Goal: Book appointment/travel/reservation

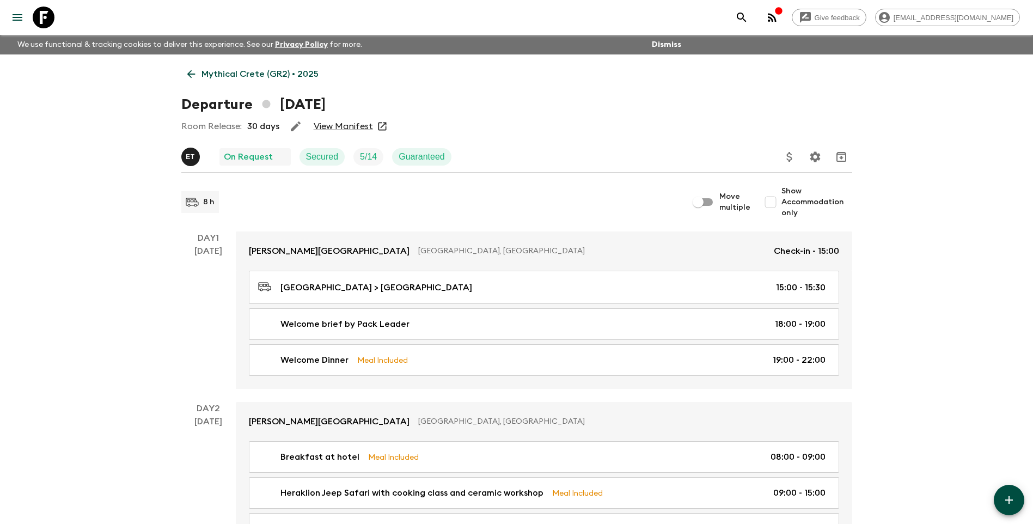
click at [210, 68] on p "Mythical Crete (GR2) • 2025" at bounding box center [260, 74] width 117 height 13
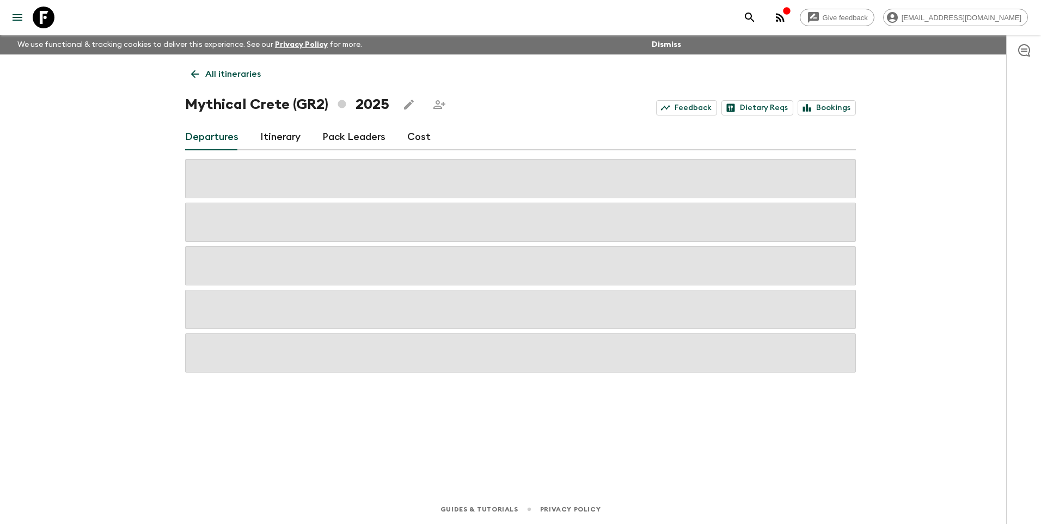
click at [210, 68] on p "All itineraries" at bounding box center [233, 74] width 56 height 13
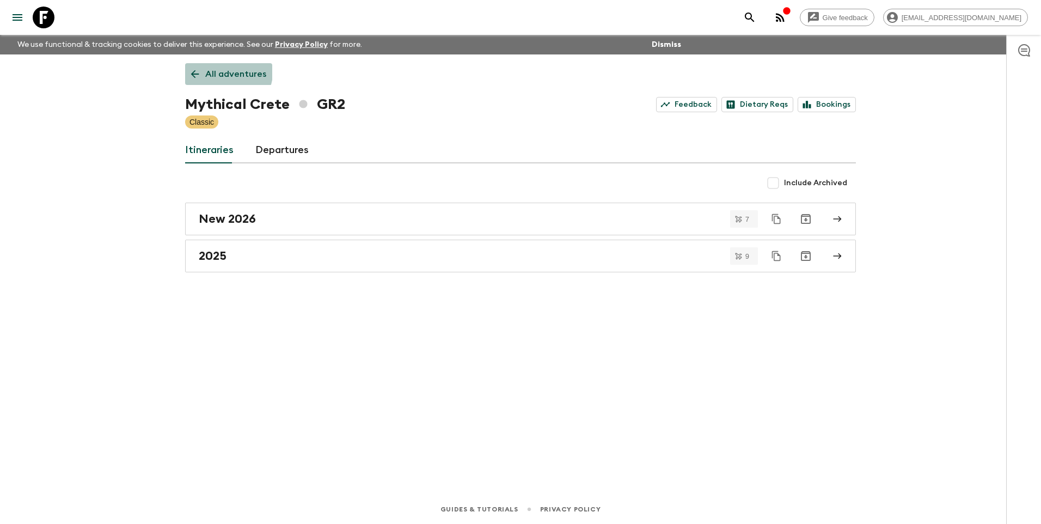
click at [210, 68] on p "All adventures" at bounding box center [235, 74] width 61 height 13
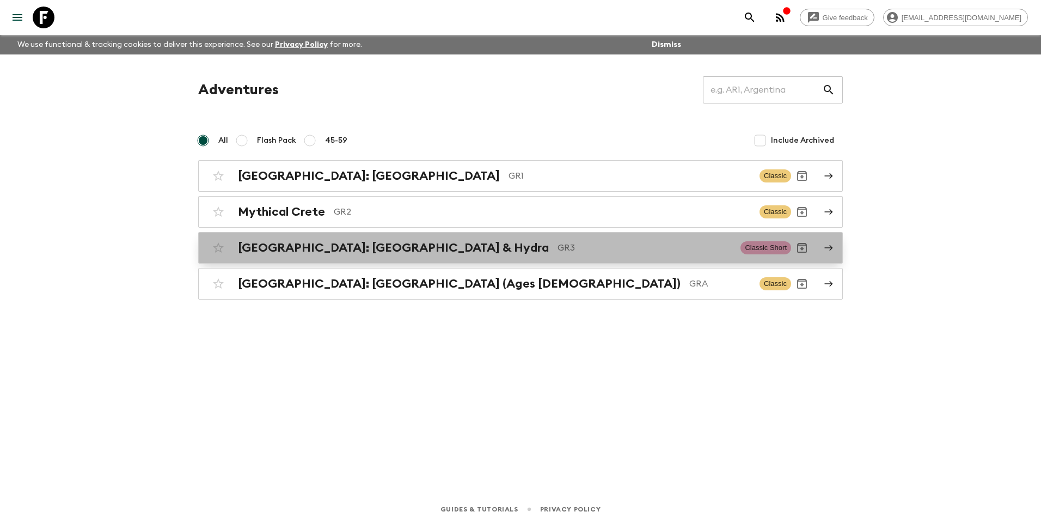
click at [276, 254] on h2 "Greece: Athens & Hydra" at bounding box center [393, 248] width 311 height 14
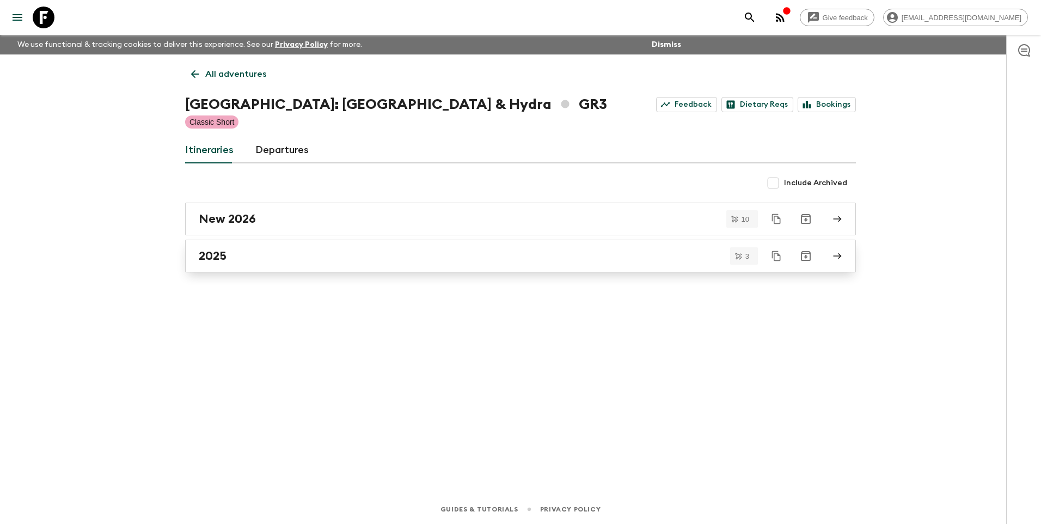
click at [219, 252] on h2 "2025" at bounding box center [213, 256] width 28 height 14
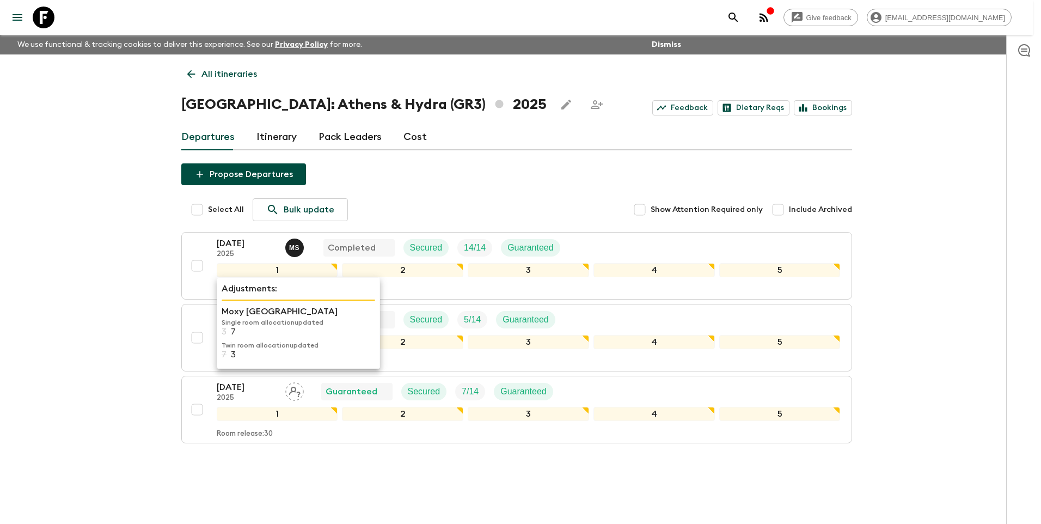
click at [225, 314] on p "Moxy [GEOGRAPHIC_DATA]" at bounding box center [299, 311] width 154 height 13
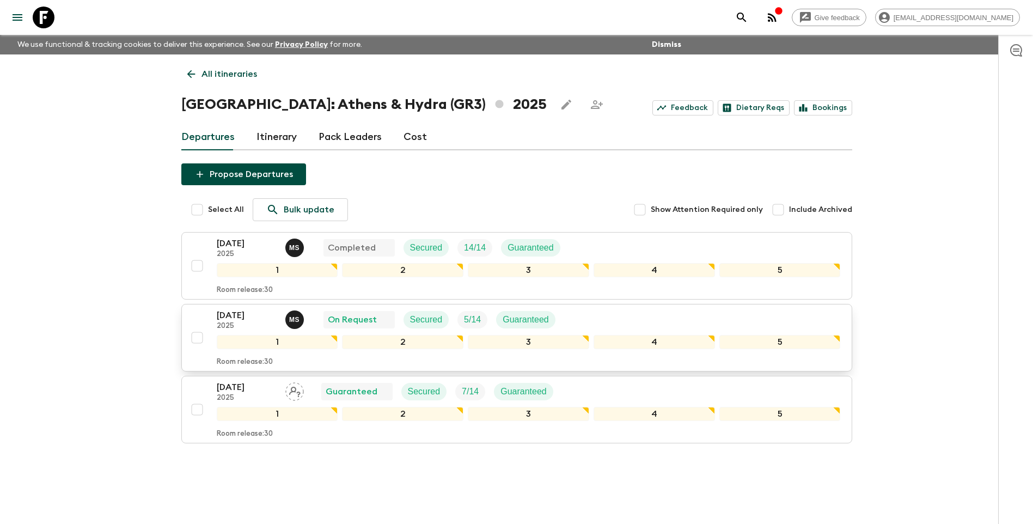
click at [234, 311] on p "[DATE]" at bounding box center [247, 315] width 60 height 13
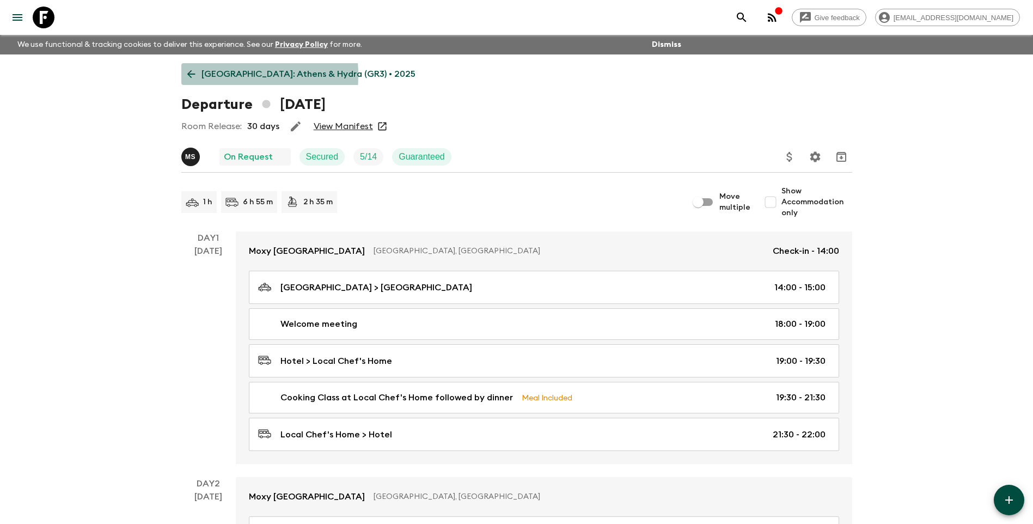
click at [204, 75] on p "[GEOGRAPHIC_DATA]: Athens & Hydra (GR3) • 2025" at bounding box center [309, 74] width 214 height 13
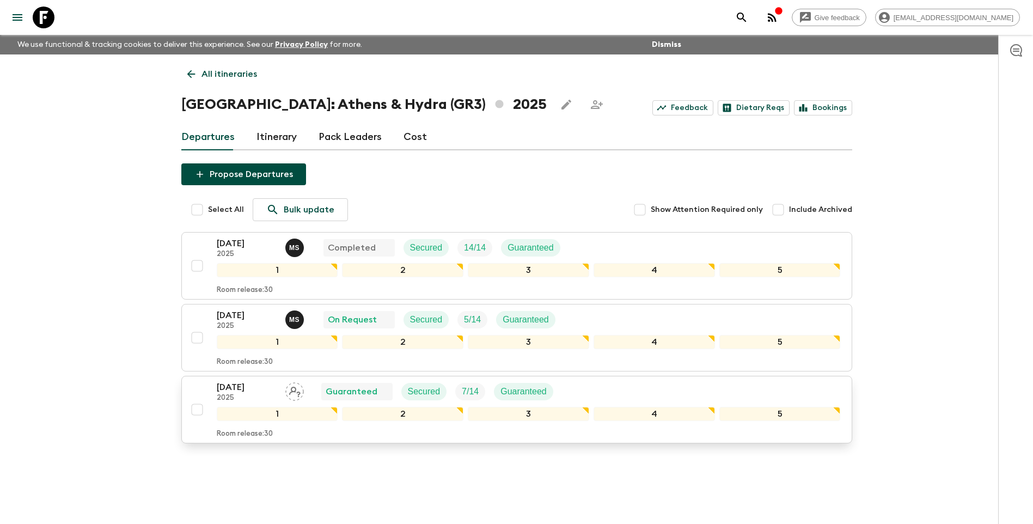
click at [233, 390] on p "[DATE]" at bounding box center [247, 387] width 60 height 13
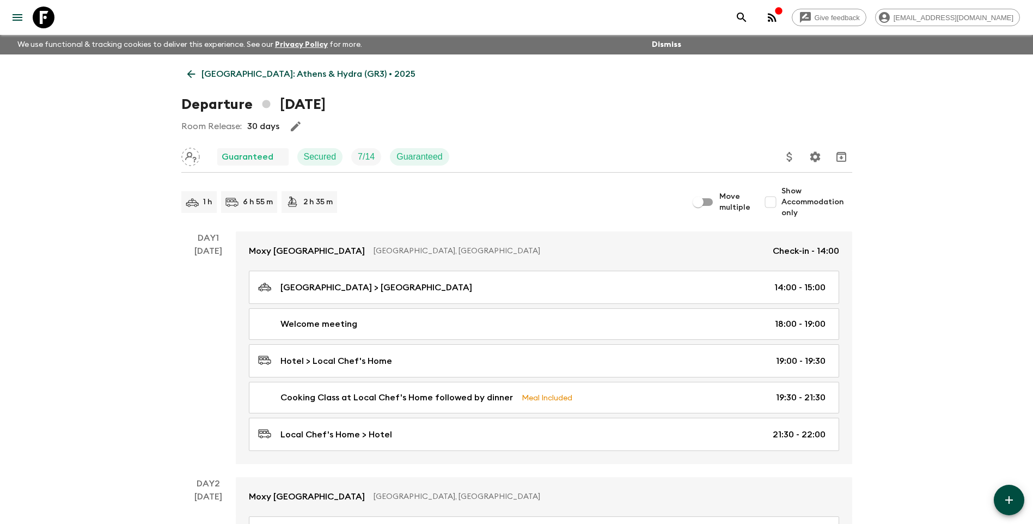
click at [197, 71] on icon at bounding box center [191, 74] width 12 height 12
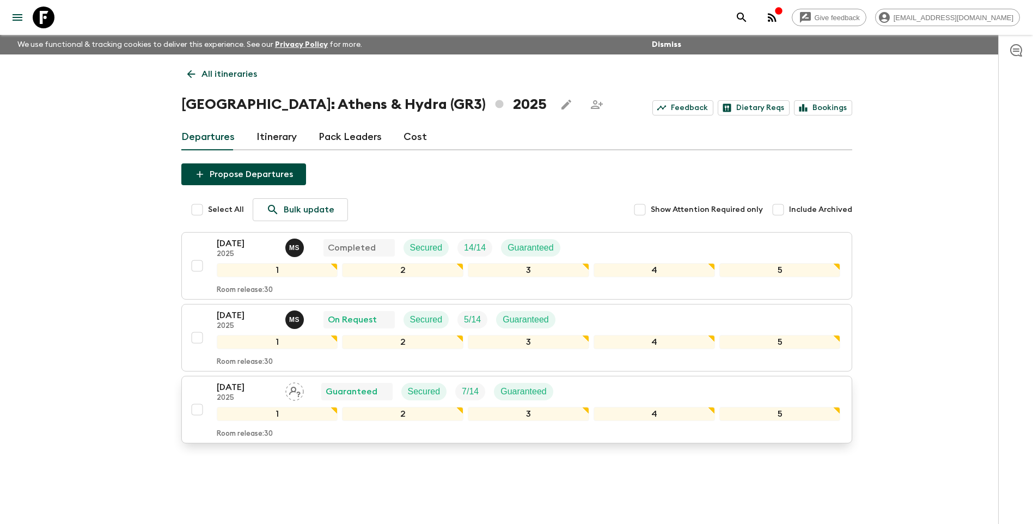
click at [230, 389] on p "[DATE]" at bounding box center [247, 387] width 60 height 13
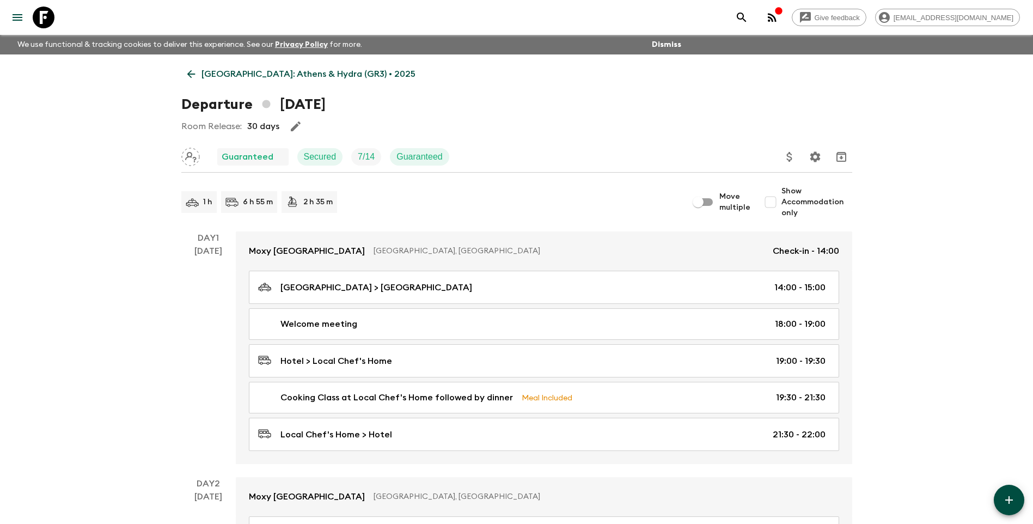
click at [331, 127] on div "Room Release: 30 days" at bounding box center [516, 126] width 671 height 22
click at [188, 79] on icon at bounding box center [191, 74] width 12 height 12
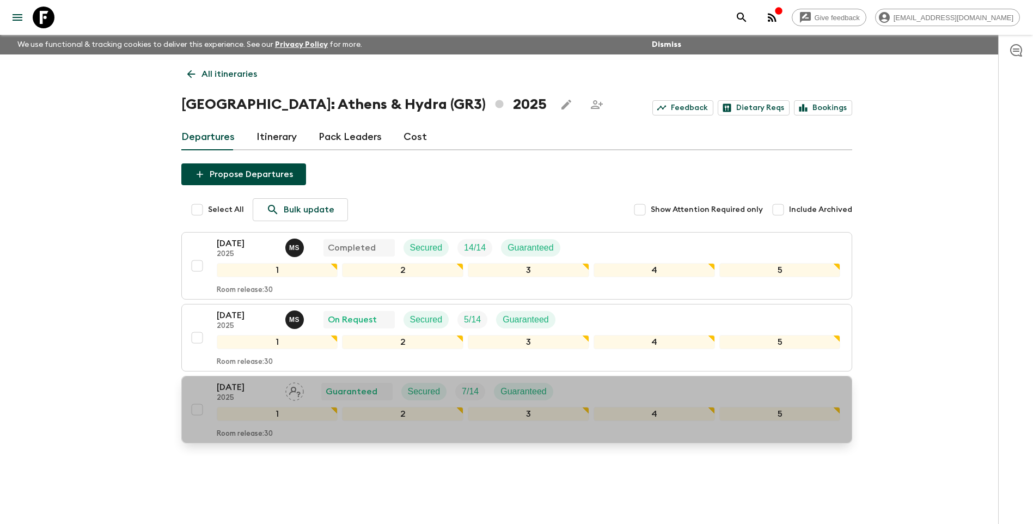
click at [235, 387] on p "[DATE]" at bounding box center [247, 387] width 60 height 13
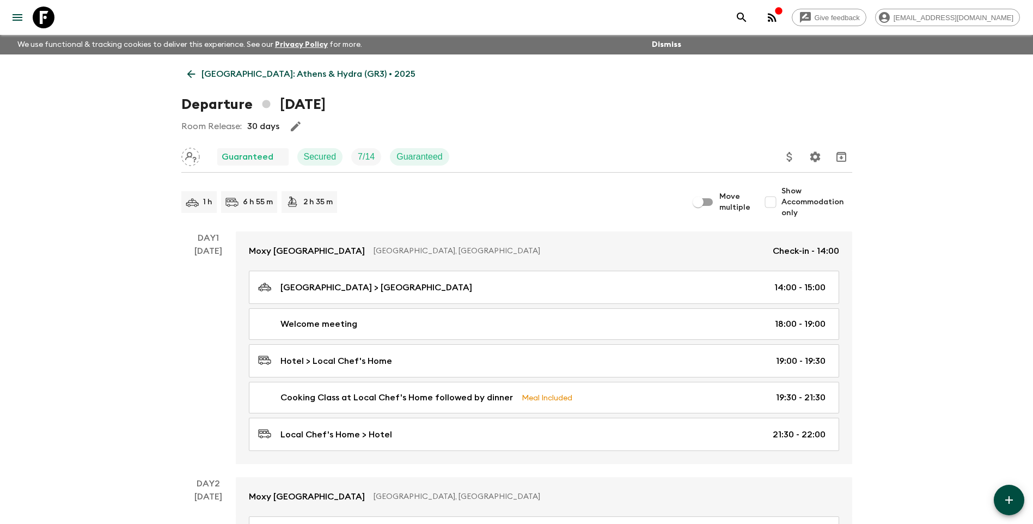
click at [192, 67] on link "[GEOGRAPHIC_DATA]: Athens & Hydra (GR3) • 2025" at bounding box center [301, 74] width 240 height 22
